Goal: Information Seeking & Learning: Learn about a topic

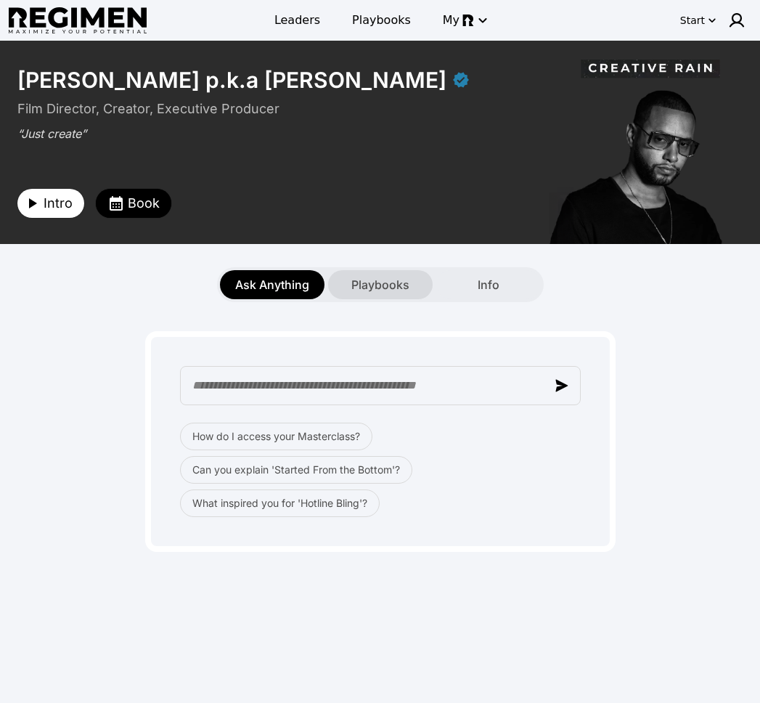
click at [380, 275] on div "Playbooks" at bounding box center [380, 284] width 105 height 29
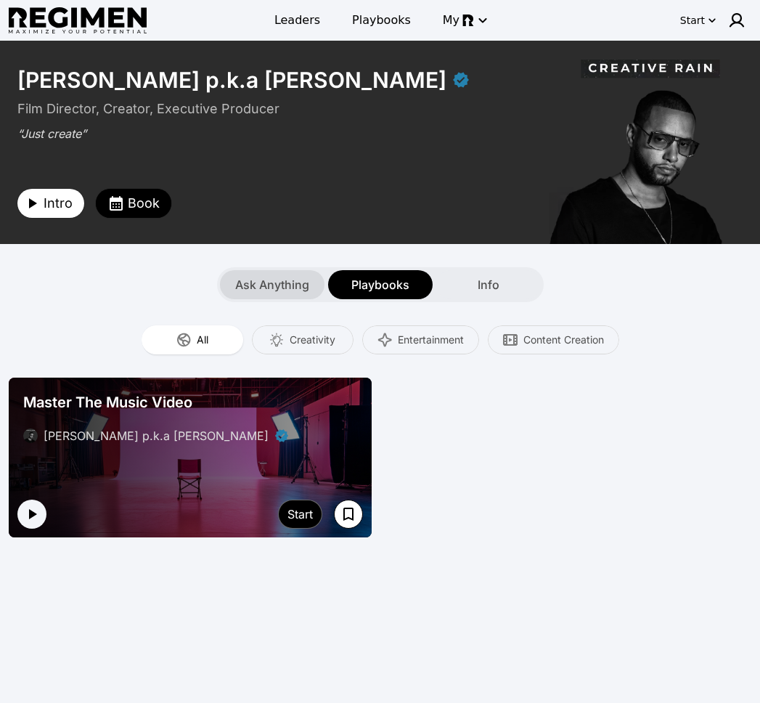
click at [269, 286] on span "Ask Anything" at bounding box center [272, 284] width 74 height 17
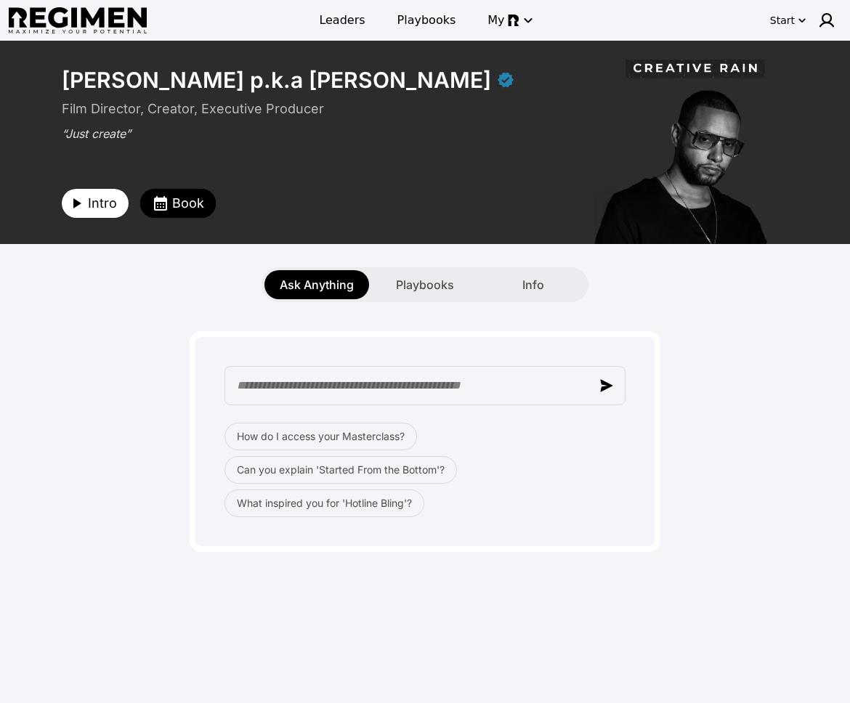
drag, startPoint x: 433, startPoint y: 302, endPoint x: 353, endPoint y: 302, distance: 80.6
click at [434, 302] on div "How do I access your Masterclass? Can you explain 'Started From the Bottom'? Wh…" at bounding box center [425, 427] width 832 height 250
click at [408, 282] on span "Playbooks" at bounding box center [425, 284] width 58 height 17
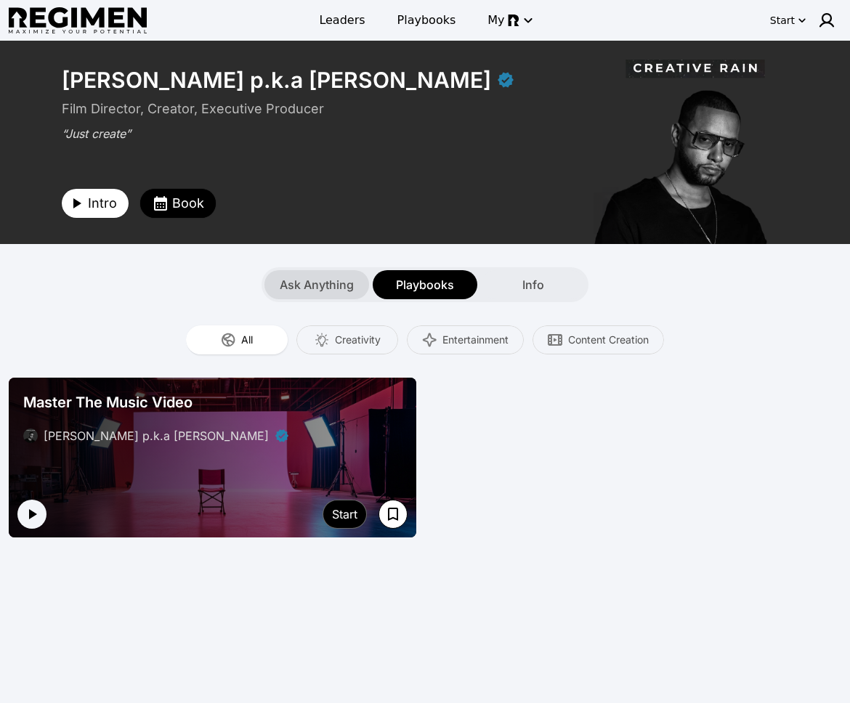
click at [335, 290] on span "Ask Anything" at bounding box center [317, 284] width 74 height 17
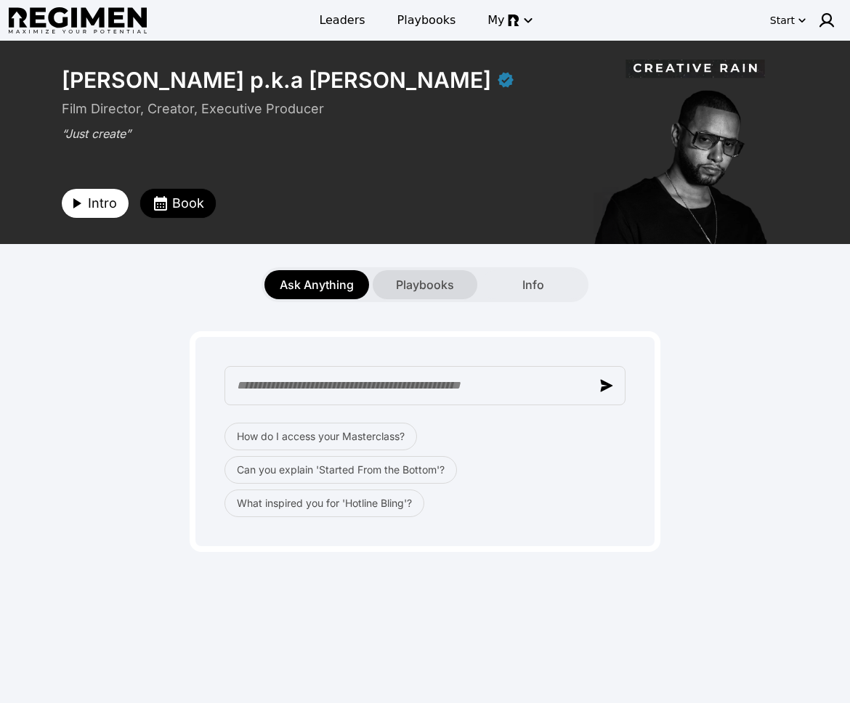
click at [404, 285] on span "Playbooks" at bounding box center [425, 284] width 58 height 17
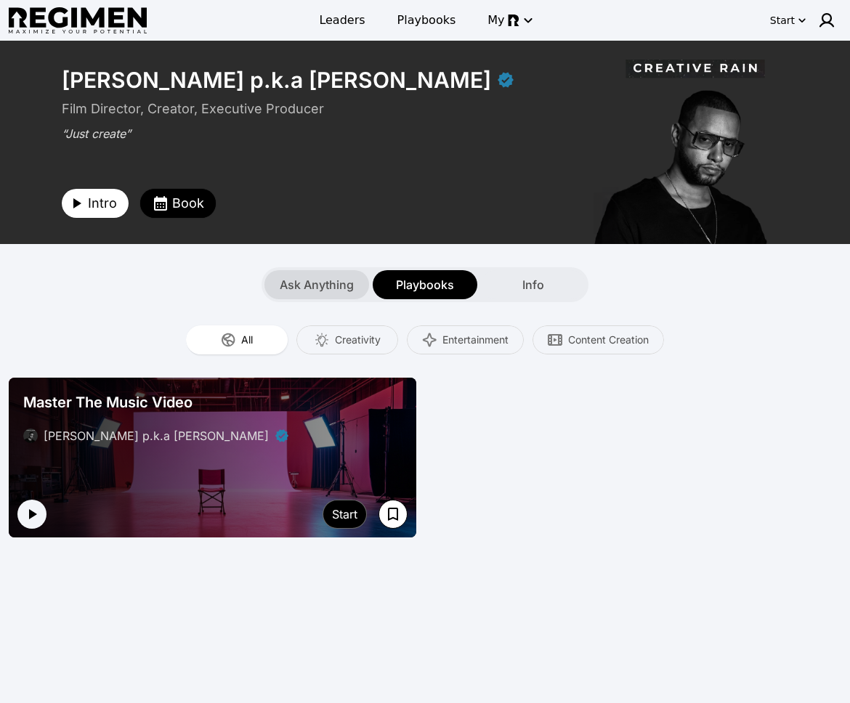
click at [343, 280] on span "Ask Anything" at bounding box center [317, 284] width 74 height 17
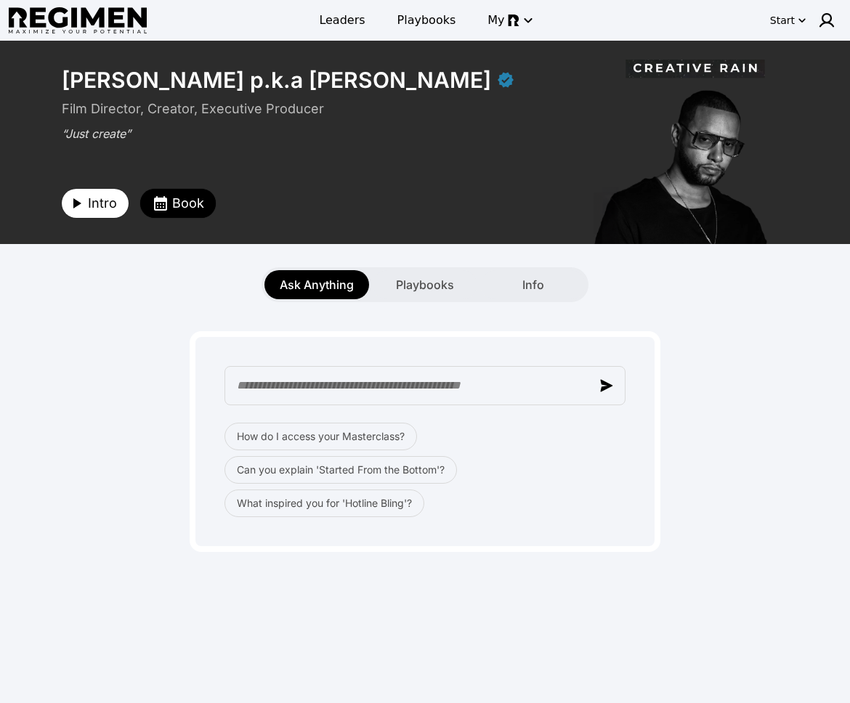
click at [737, 322] on div "How do I access your Masterclass? Can you explain 'Started From the Bottom'? Wh…" at bounding box center [425, 427] width 832 height 250
